Goal: Task Accomplishment & Management: Use online tool/utility

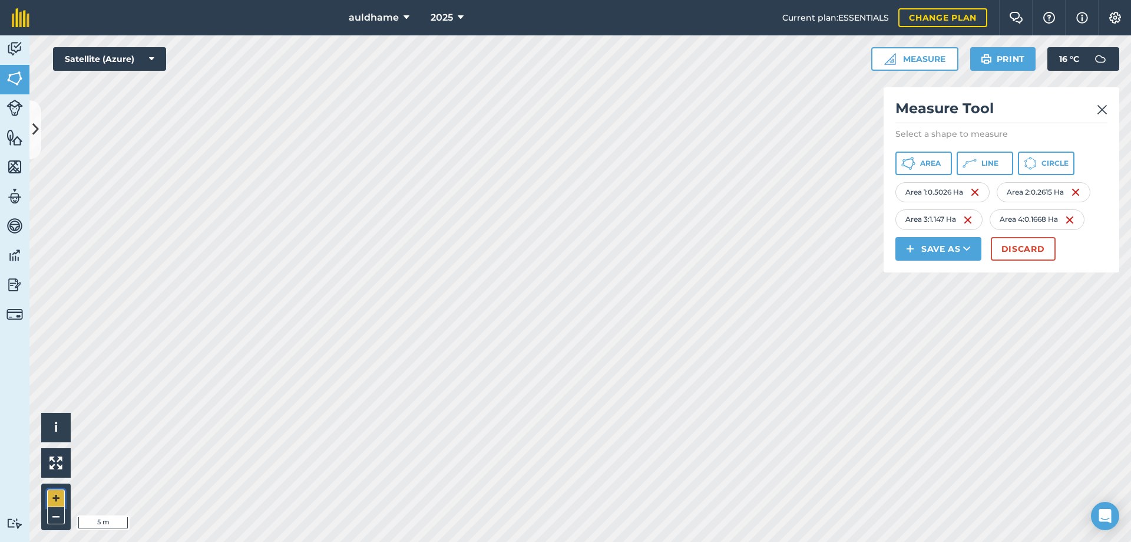
click at [52, 500] on button "+" at bounding box center [56, 498] width 18 height 18
click at [54, 512] on button "–" at bounding box center [56, 515] width 18 height 17
click at [56, 514] on button "–" at bounding box center [56, 515] width 18 height 17
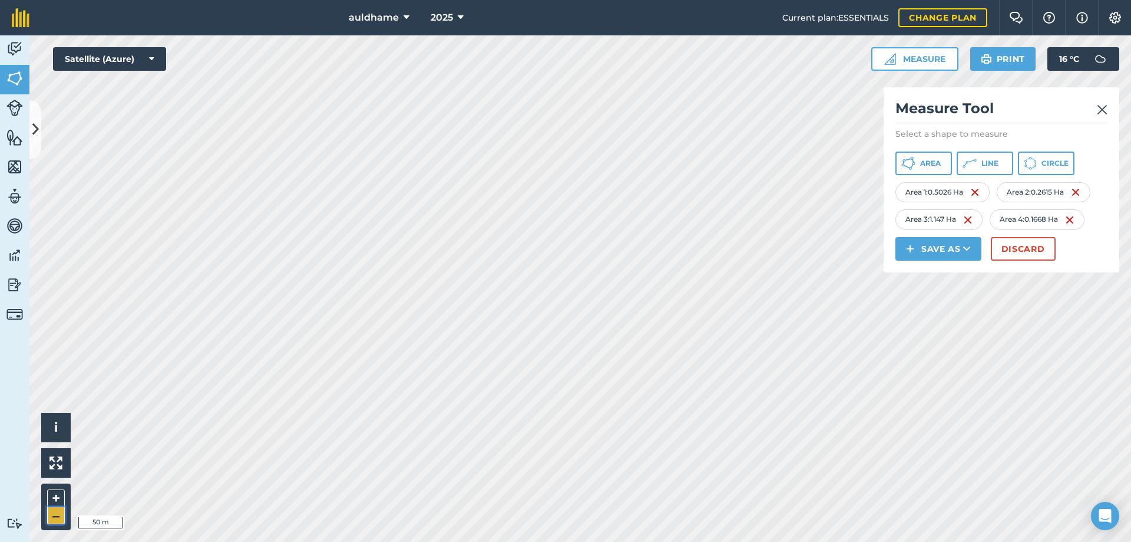
click at [56, 512] on button "–" at bounding box center [56, 515] width 18 height 17
click at [1085, 17] on img at bounding box center [1083, 18] width 12 height 14
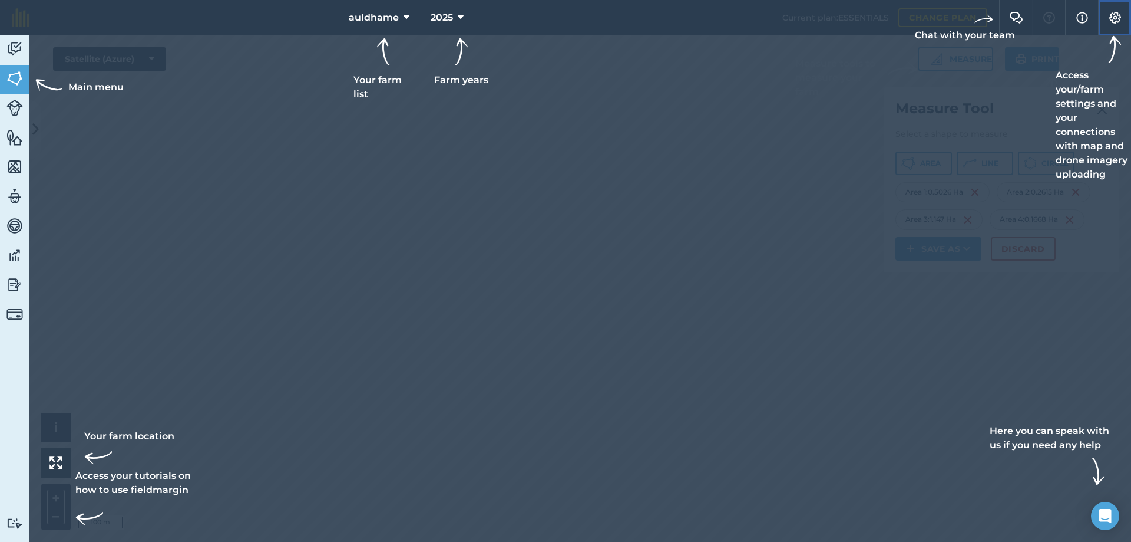
click at [1113, 18] on img at bounding box center [1115, 18] width 14 height 12
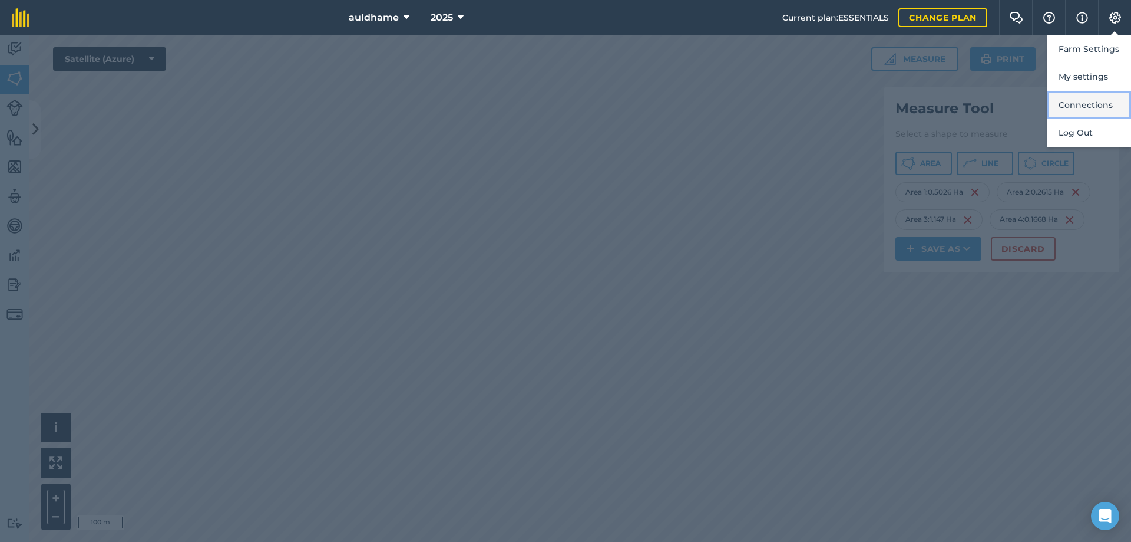
click at [1093, 99] on button "Connections" at bounding box center [1089, 105] width 84 height 28
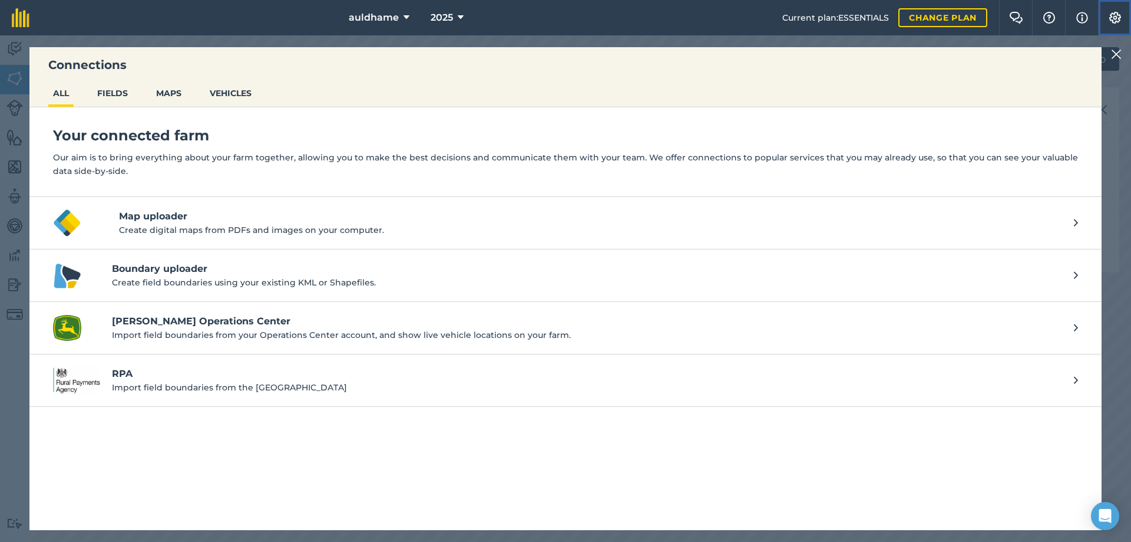
click at [1115, 18] on img at bounding box center [1115, 18] width 14 height 12
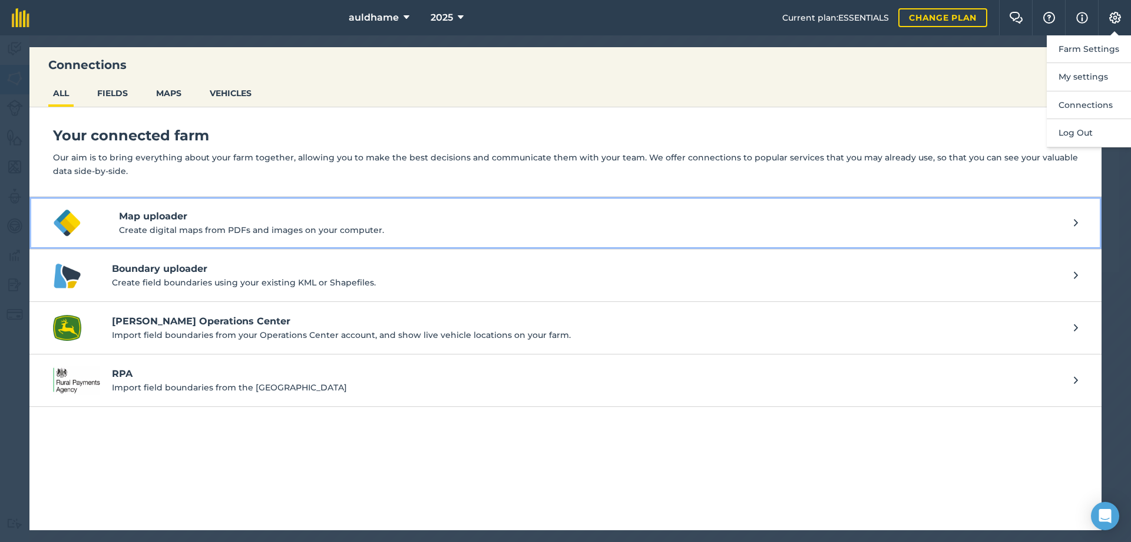
click at [652, 233] on p "Create digital maps from PDFs and images on your computer." at bounding box center [596, 229] width 955 height 13
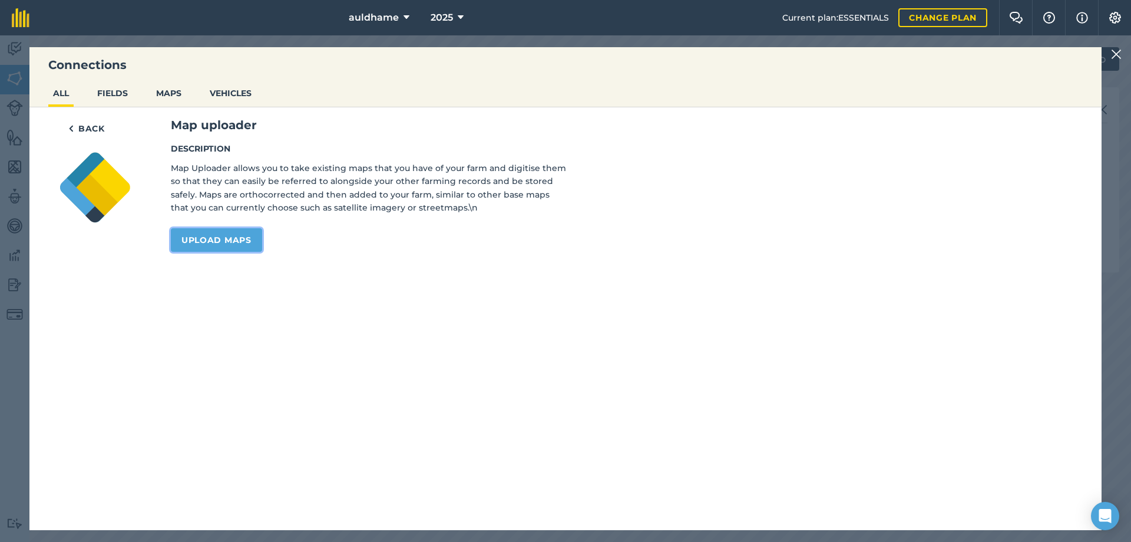
click at [215, 241] on link "Upload maps" at bounding box center [216, 240] width 91 height 24
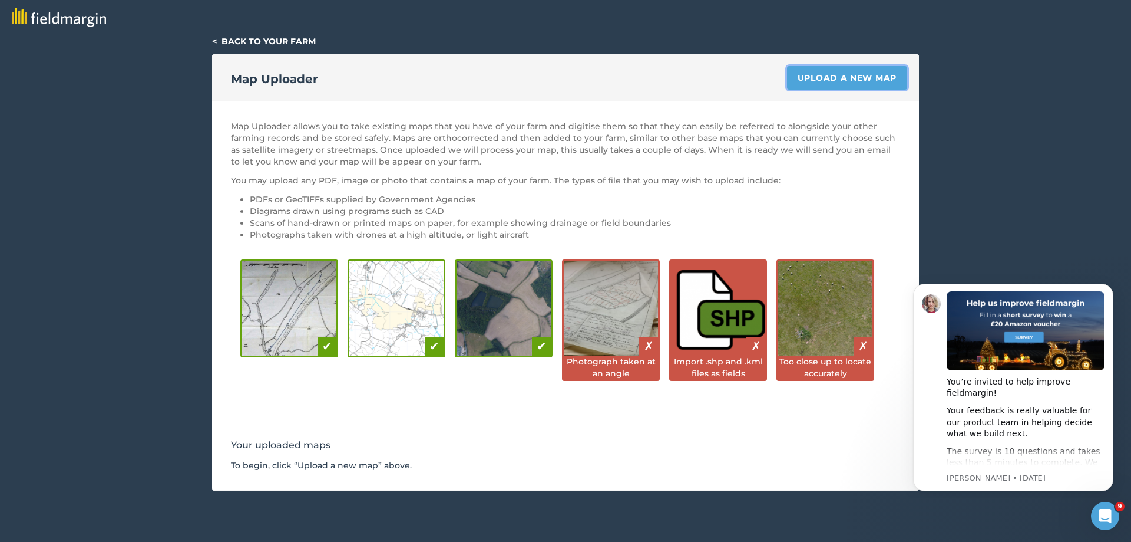
click at [831, 78] on link "Upload a new map" at bounding box center [847, 78] width 120 height 24
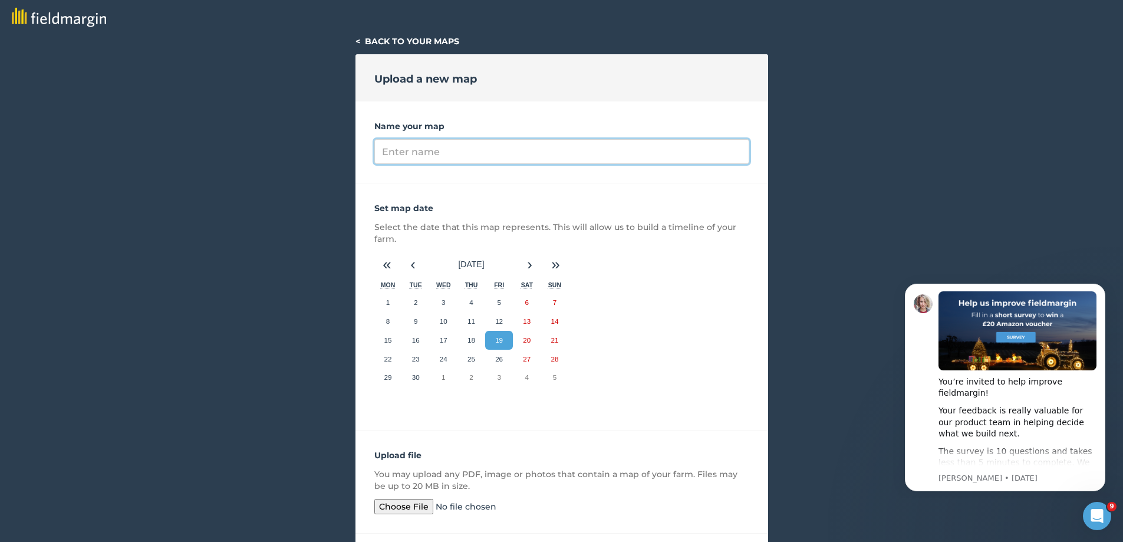
click at [395, 151] on input "Name your map" at bounding box center [561, 151] width 375 height 25
type input "trees"
click at [387, 504] on input "file" at bounding box center [464, 506] width 180 height 15
click at [358, 41] on link "< Back to your maps" at bounding box center [407, 41] width 104 height 11
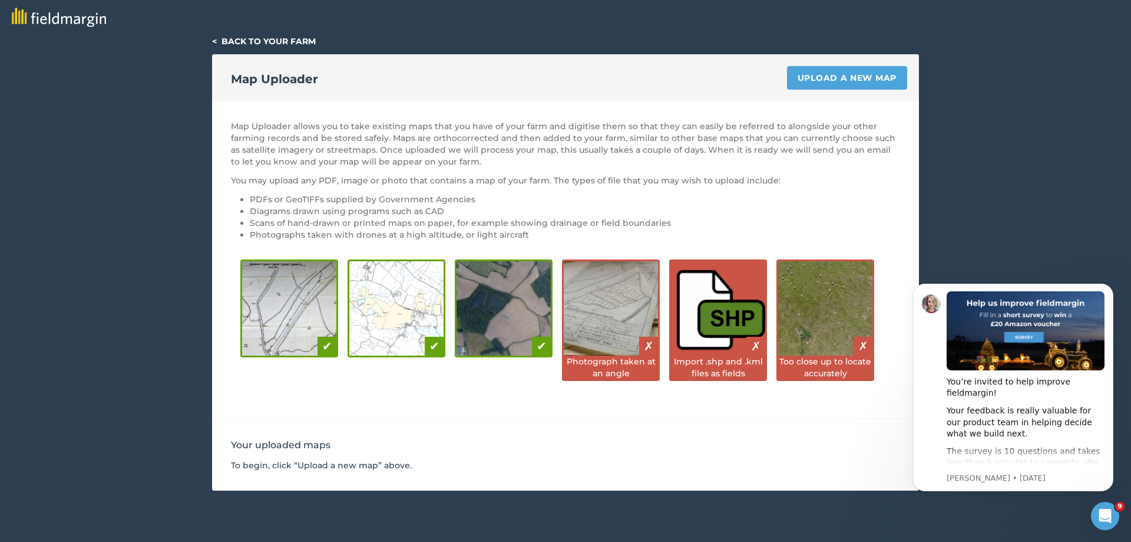
click at [213, 43] on link "< Back to your farm" at bounding box center [264, 41] width 104 height 11
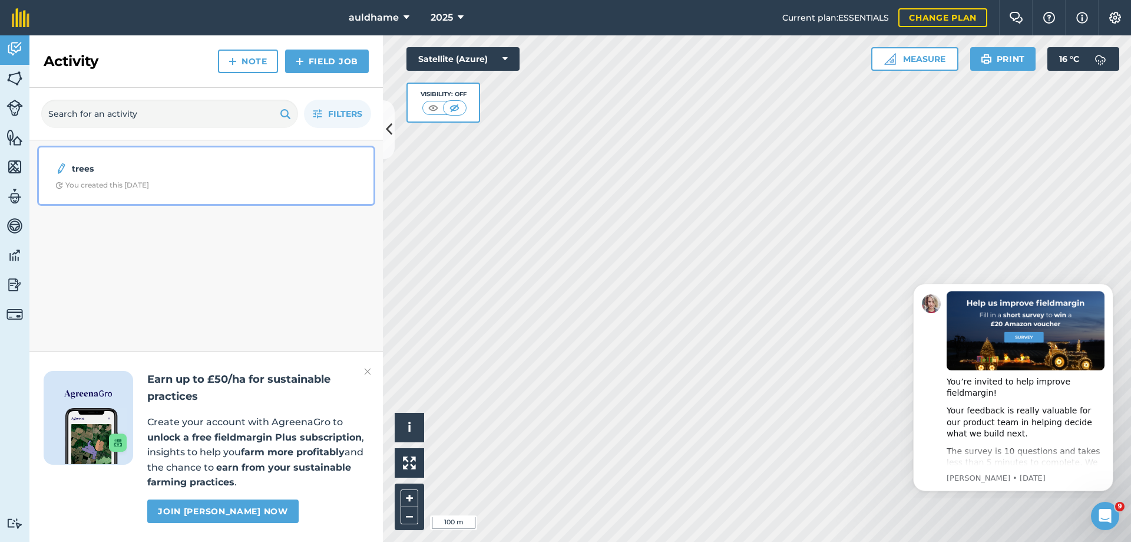
click at [90, 171] on strong "trees" at bounding box center [165, 168] width 187 height 13
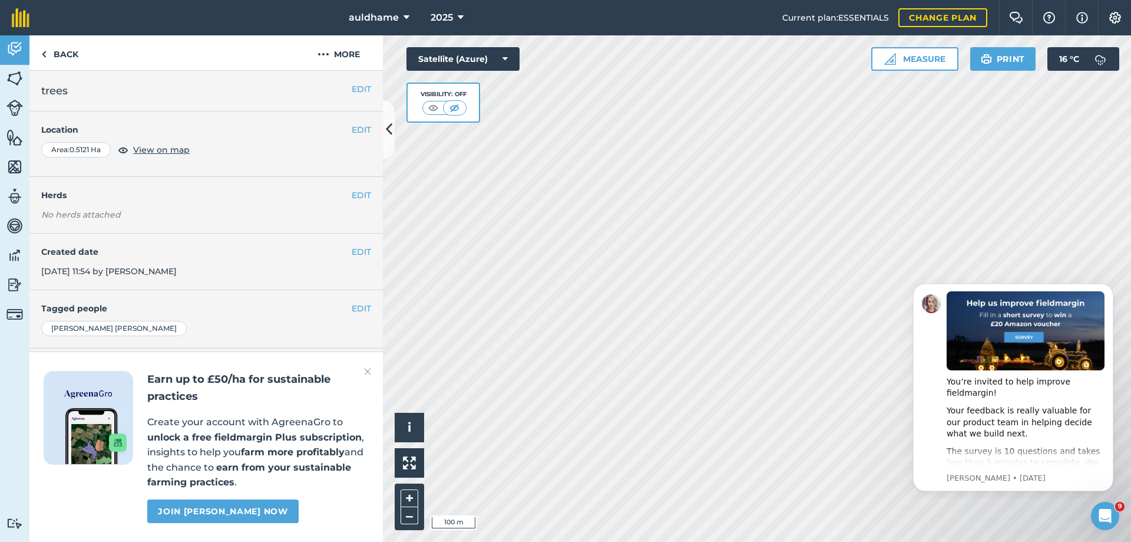
click at [303, 279] on div "Activity Fields Livestock Features Maps Team Vehicles Data Reporting Billing Tu…" at bounding box center [565, 288] width 1131 height 506
